Goal: Find specific page/section

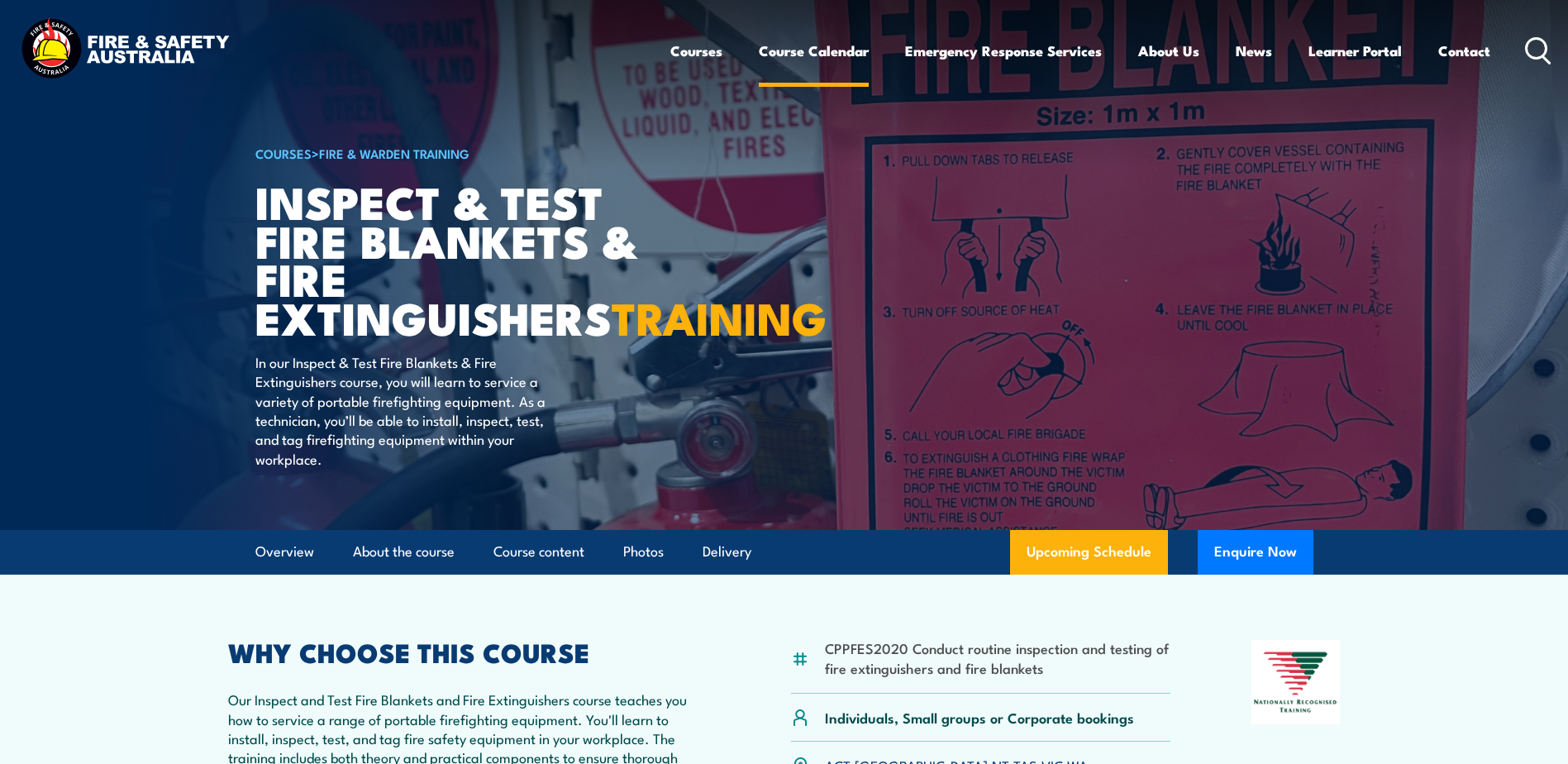
click at [833, 55] on link "Course Calendar" at bounding box center [814, 51] width 110 height 43
click at [822, 51] on link "Course Calendar" at bounding box center [814, 51] width 110 height 43
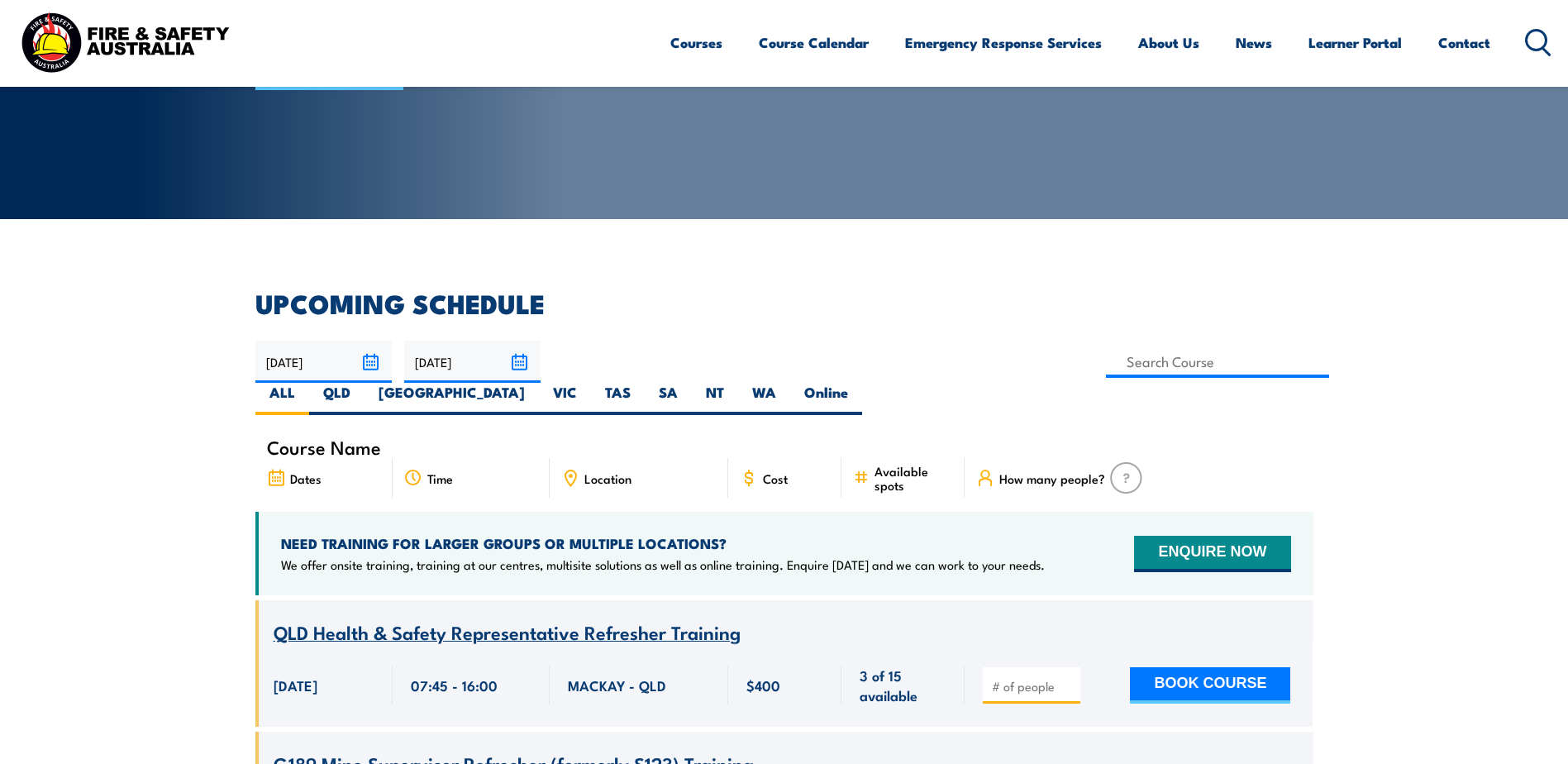
scroll to position [248, 0]
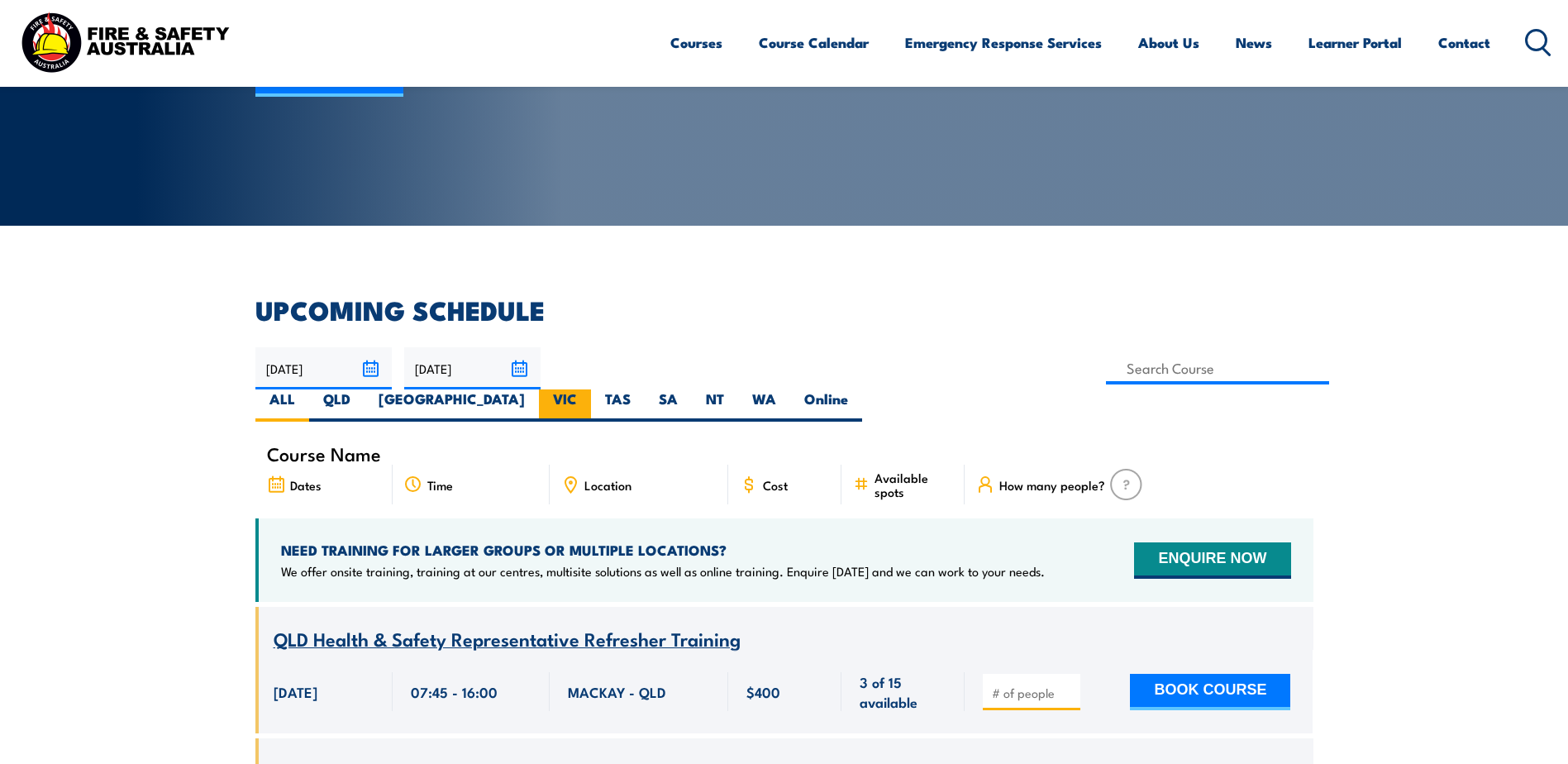
click at [591, 389] on label "VIC" at bounding box center [565, 405] width 52 height 32
click at [588, 389] on input "VIC" at bounding box center [582, 394] width 11 height 11
radio input "true"
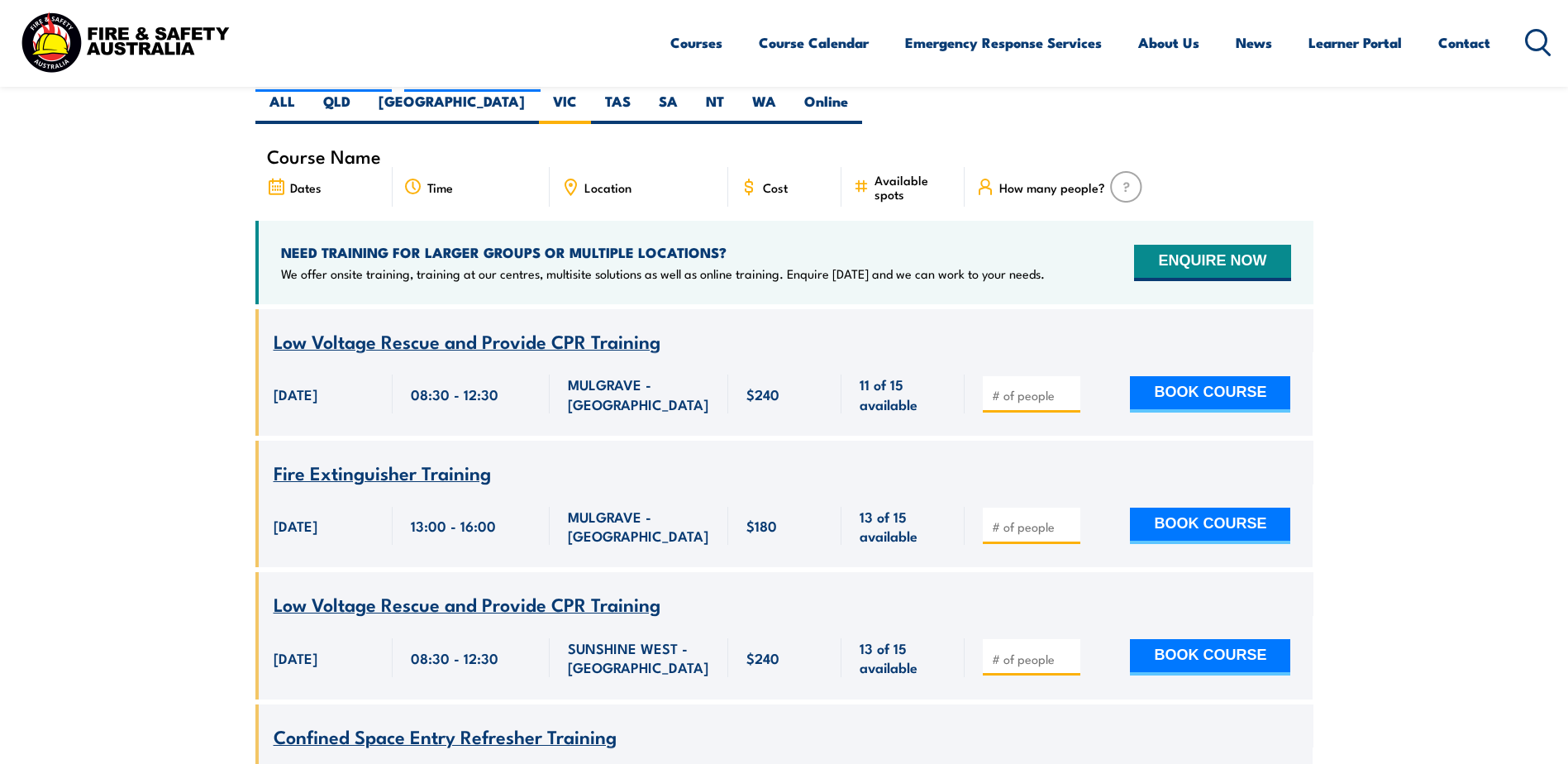
scroll to position [546, 0]
